Goal: Find specific page/section: Find specific page/section

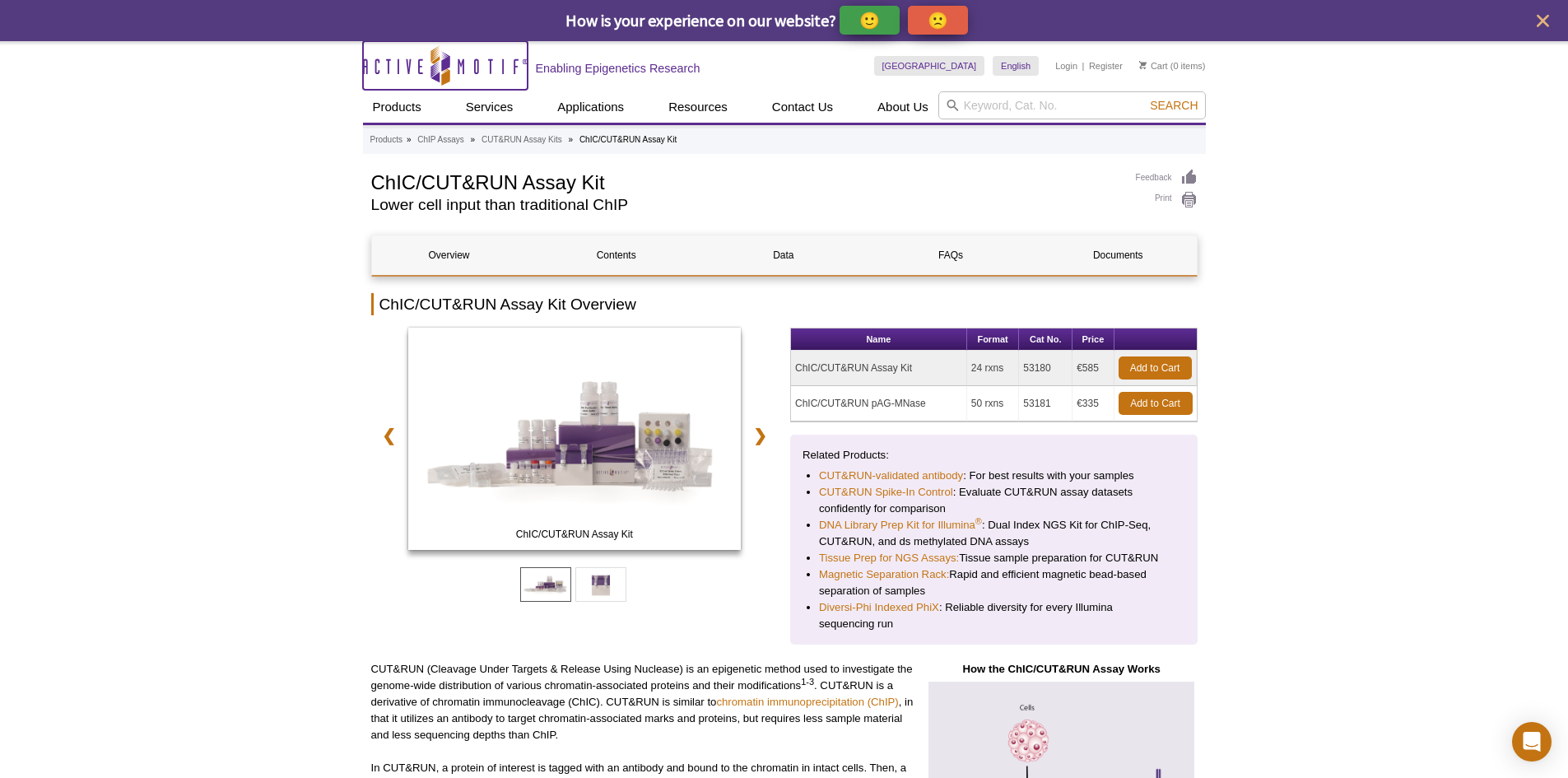
click at [443, 66] on icon at bounding box center [445, 64] width 8 height 15
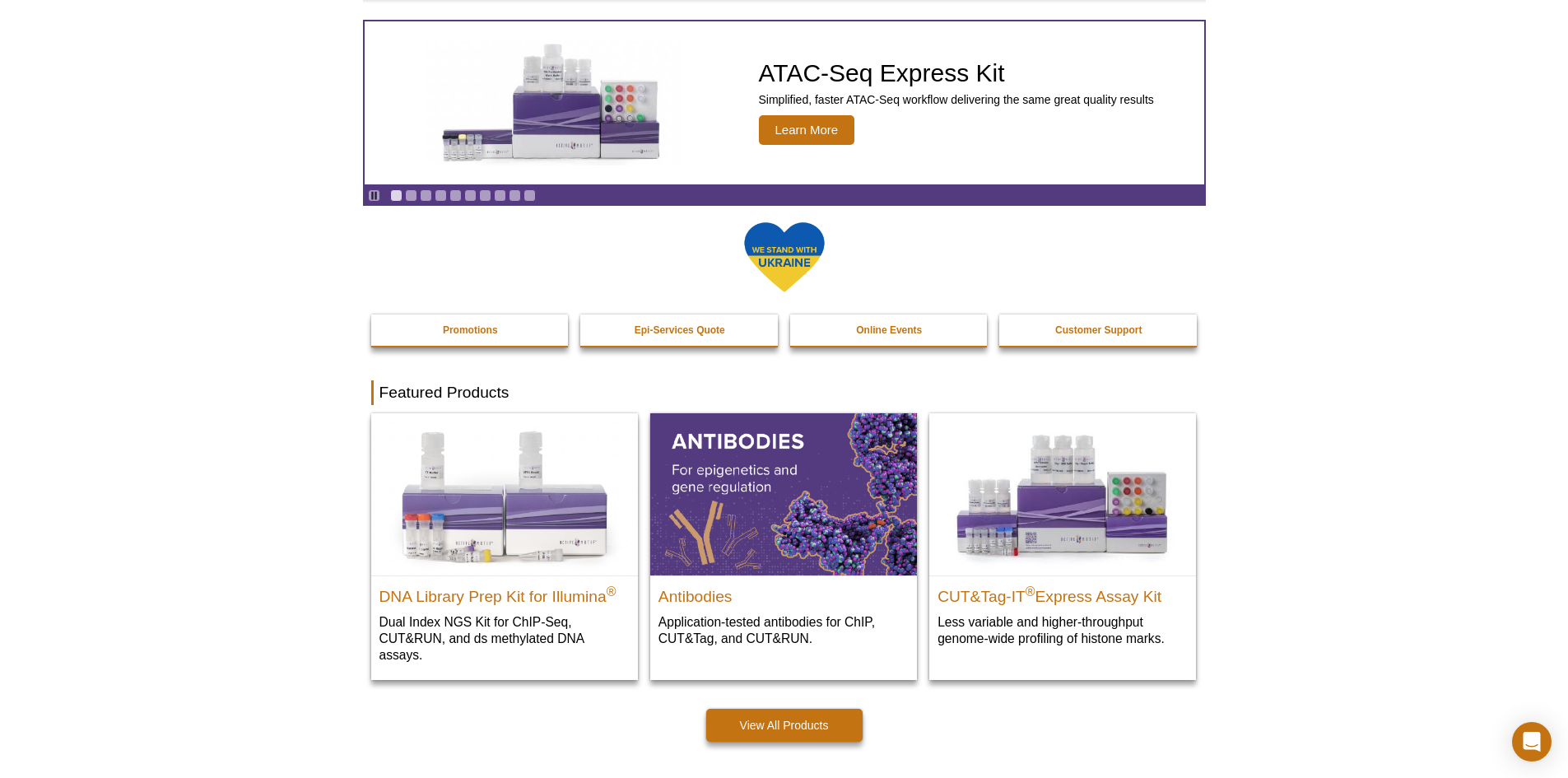
scroll to position [329, 0]
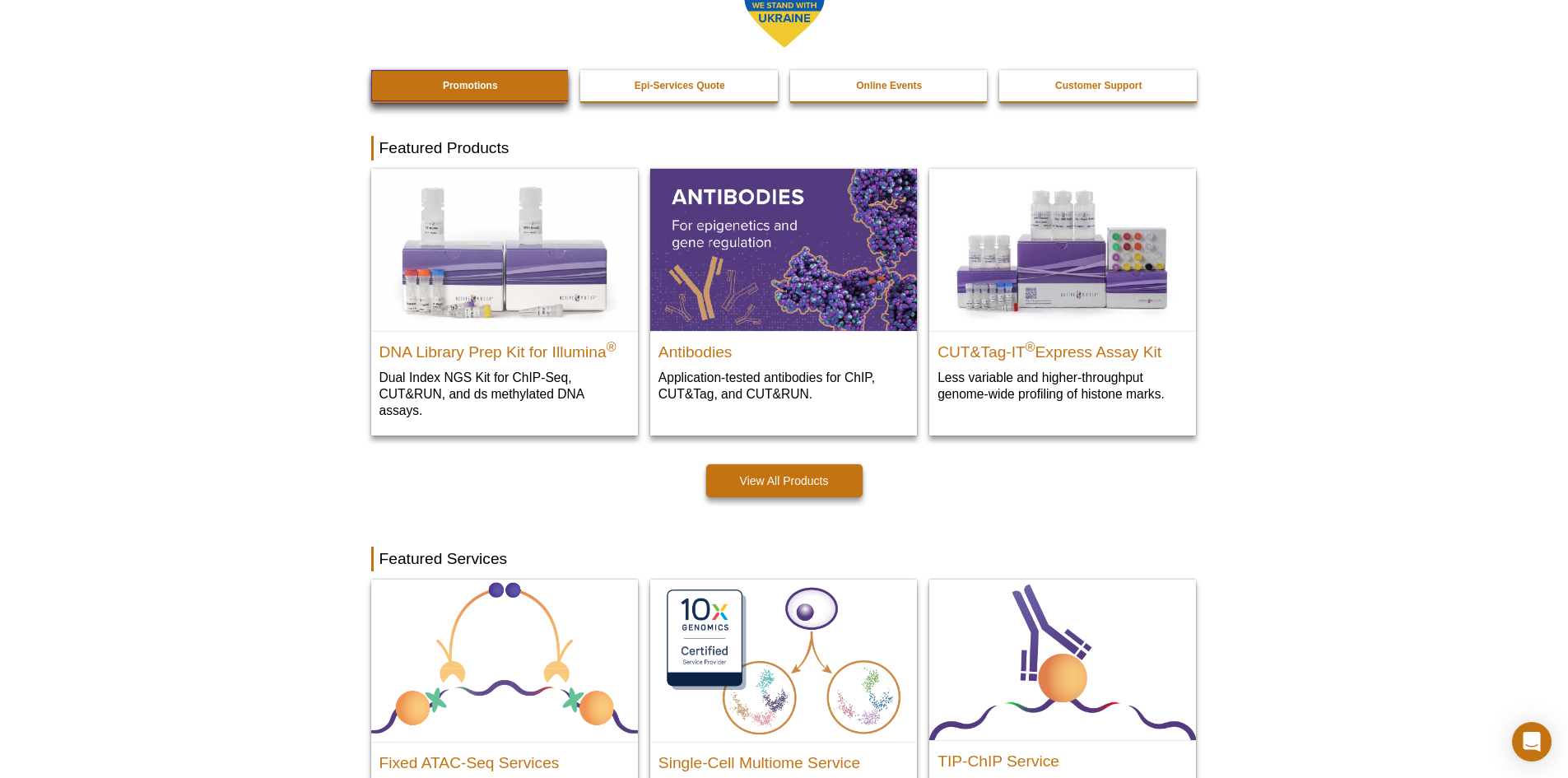
click at [470, 74] on link "Promotions" at bounding box center [471, 85] width 199 height 31
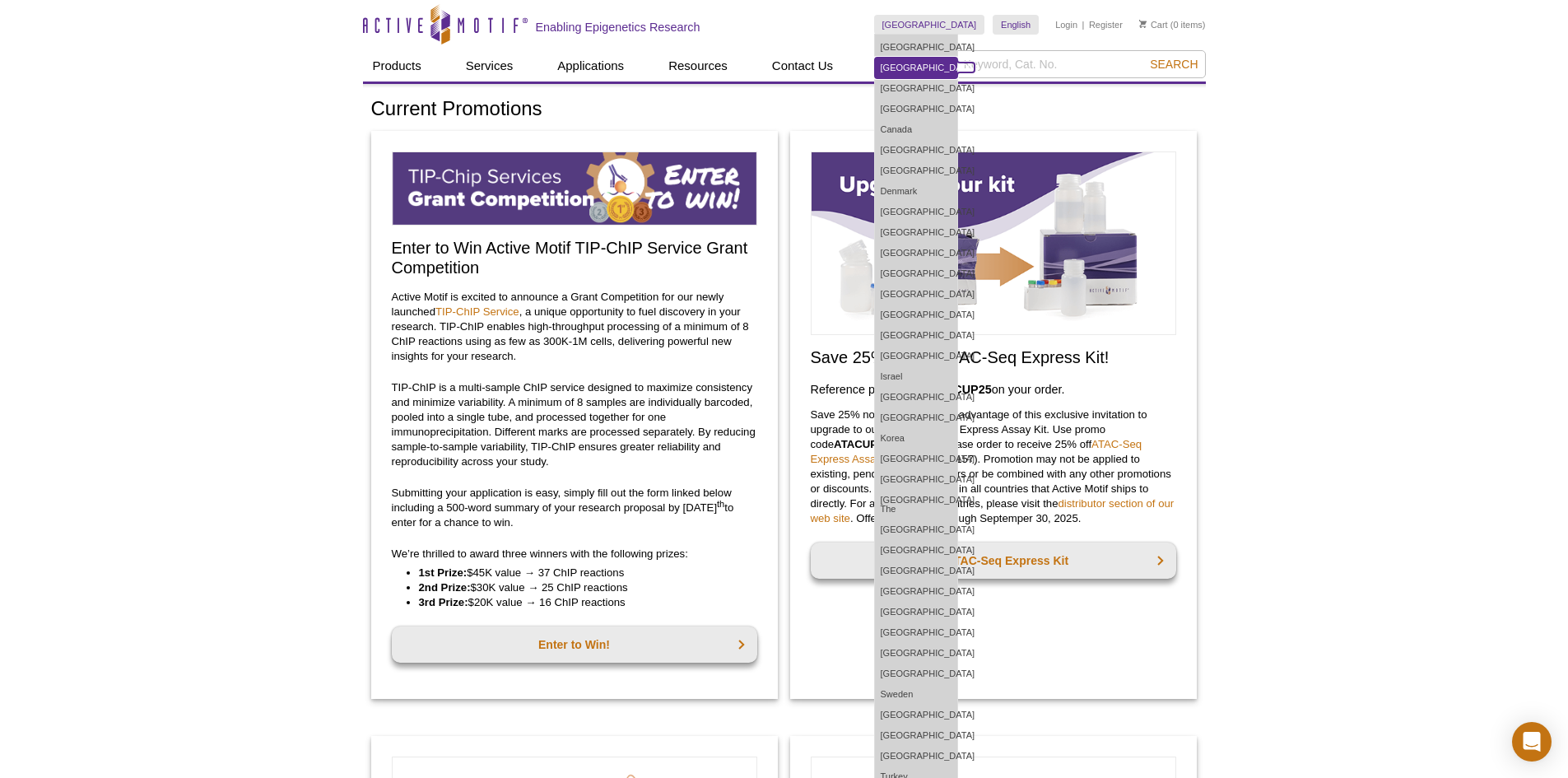
click at [957, 58] on link "[GEOGRAPHIC_DATA]" at bounding box center [916, 68] width 82 height 21
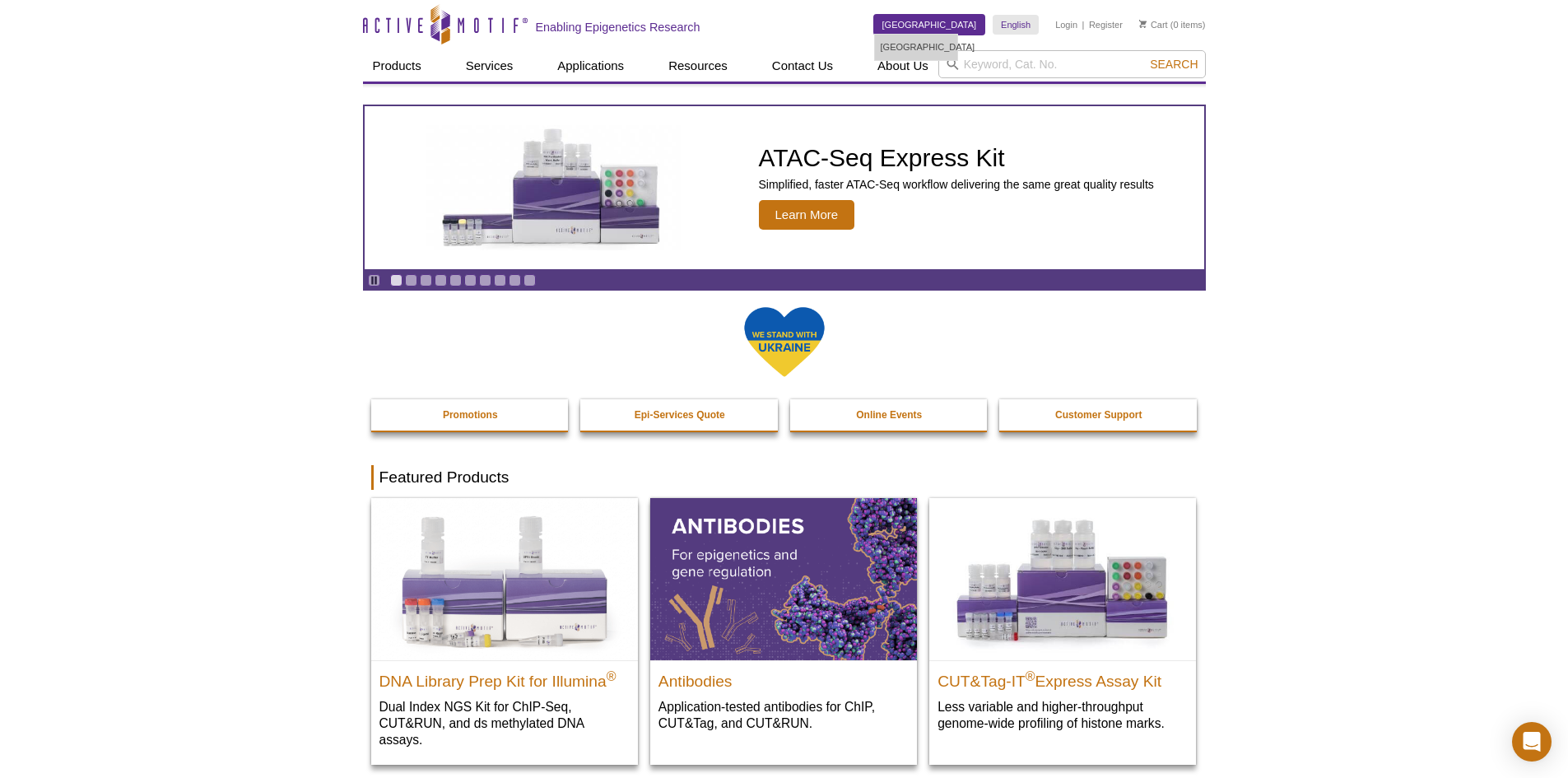
click at [966, 29] on link "[GEOGRAPHIC_DATA]" at bounding box center [929, 25] width 111 height 20
click at [958, 25] on link "[GEOGRAPHIC_DATA]" at bounding box center [929, 25] width 111 height 20
click at [874, 24] on div "Skip to content Active Motif Logo Enabling Epigenetics Research" at bounding box center [618, 24] width 511 height 49
click at [970, 26] on link "[GEOGRAPHIC_DATA]" at bounding box center [929, 25] width 111 height 20
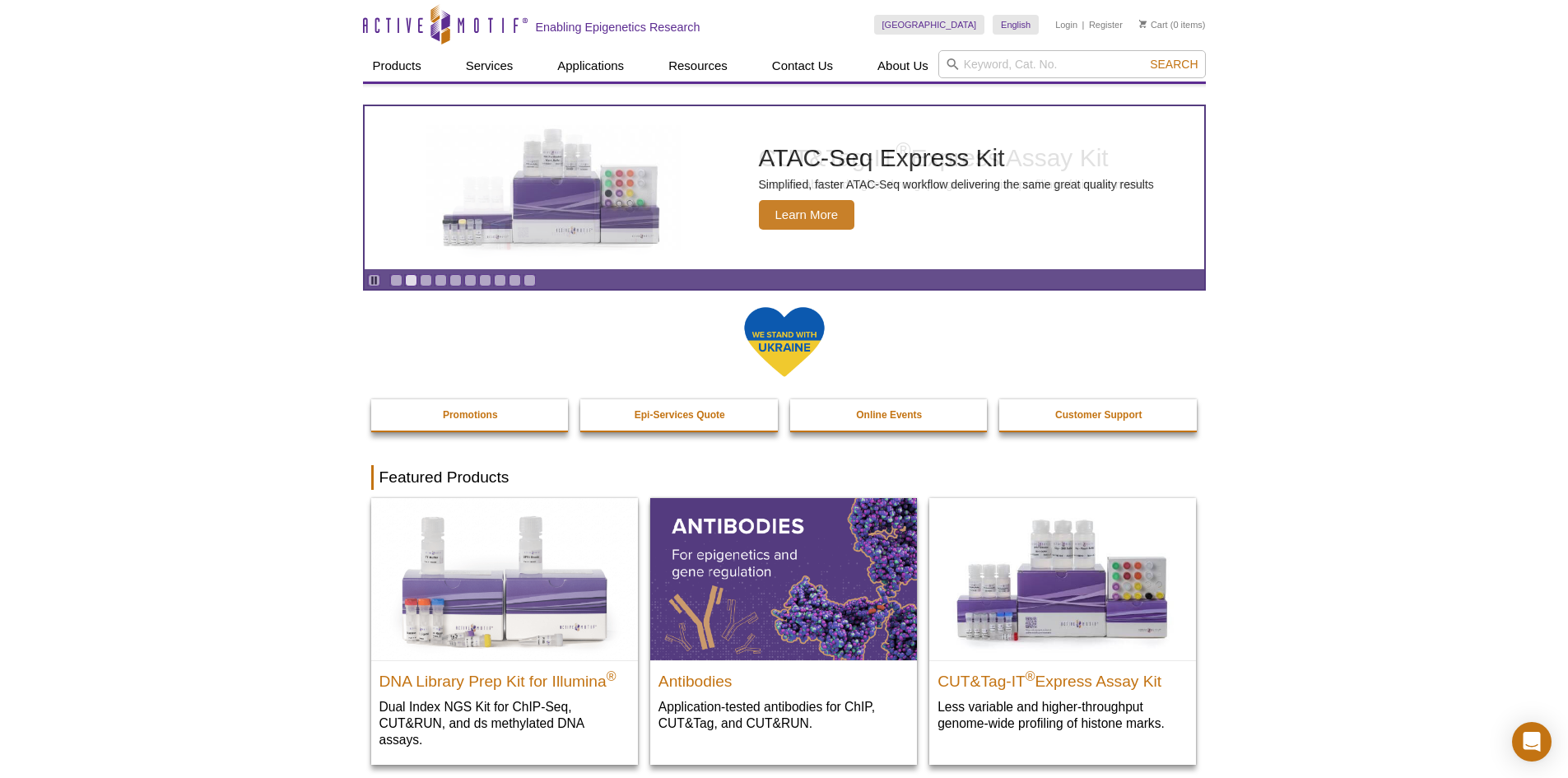
click at [874, 26] on div "Skip to content Active Motif Logo Enabling Epigenetics Research" at bounding box center [618, 24] width 511 height 49
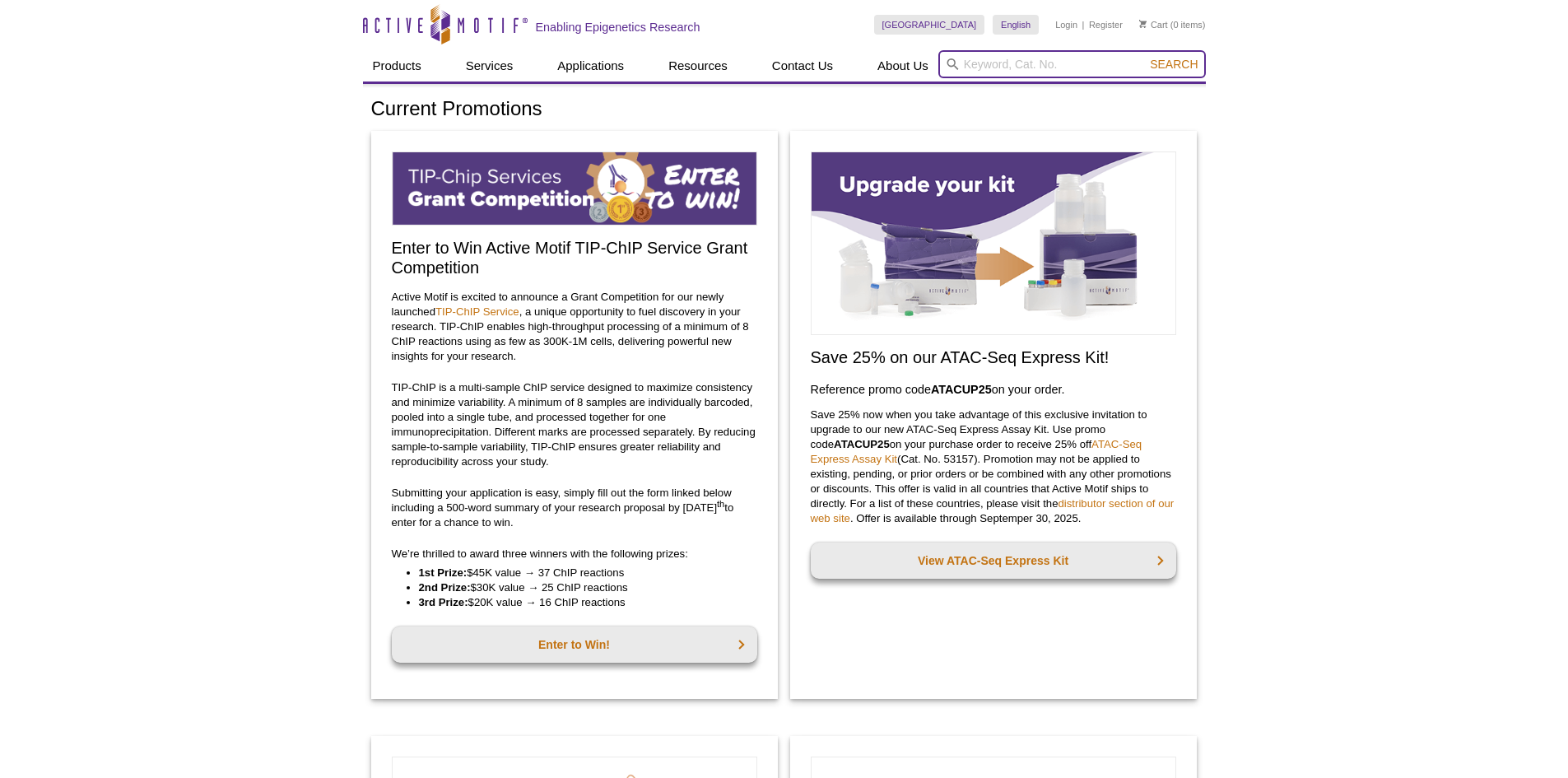
click at [1044, 70] on input "search" at bounding box center [1072, 64] width 267 height 28
paste input "53180"
type input "53180"
click at [1145, 57] on button "Search" at bounding box center [1173, 65] width 58 height 15
